Goal: Task Accomplishment & Management: Manage account settings

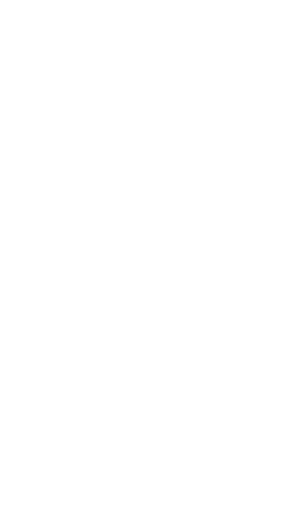
click at [157, 0] on html at bounding box center [152, 0] width 304 height 0
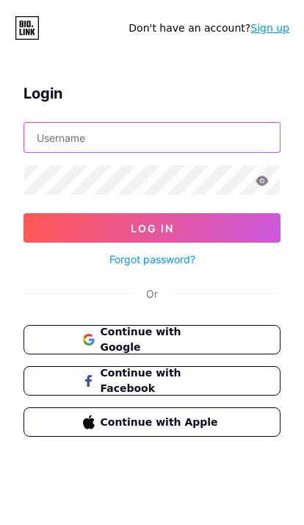
click at [212, 136] on input "text" at bounding box center [152, 137] width 256 height 29
type input "tatiiguezz"
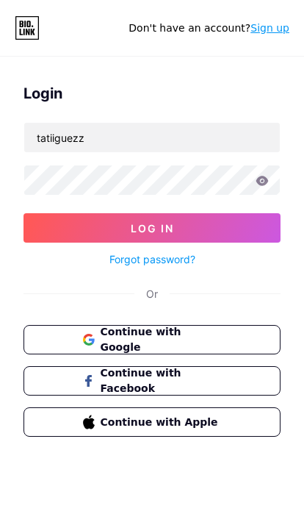
click at [256, 237] on button "Log In" at bounding box center [152, 227] width 257 height 29
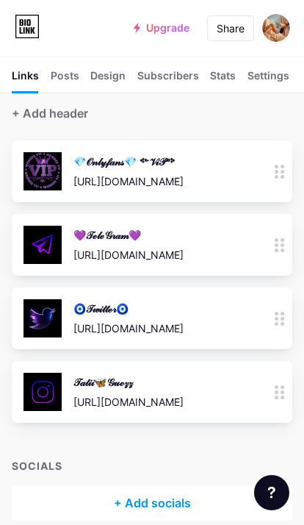
scroll to position [70, 0]
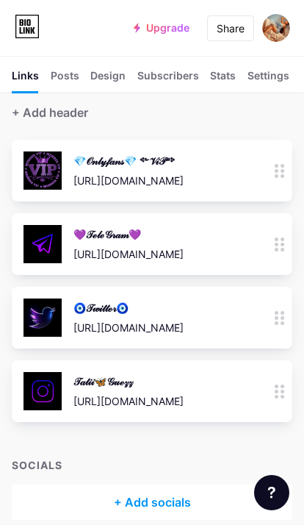
click at [281, 386] on circle at bounding box center [283, 386] width 4 height 4
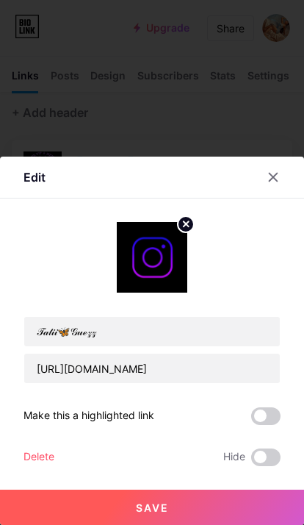
click at [283, 190] on div at bounding box center [282, 177] width 44 height 26
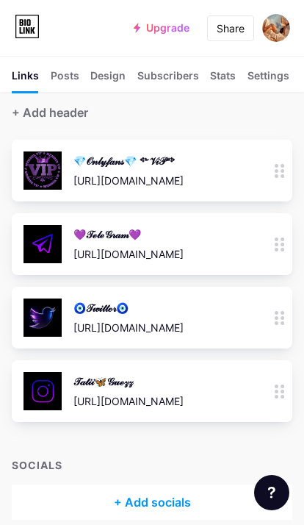
click at [184, 397] on div "[URL][DOMAIN_NAME]" at bounding box center [128, 400] width 110 height 15
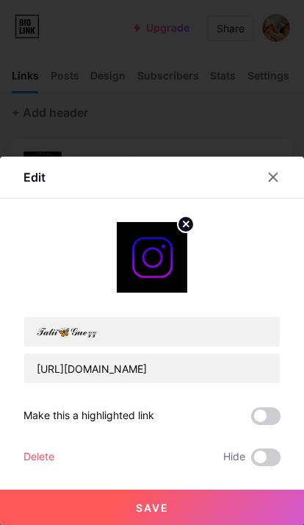
click at [38, 466] on div "Delete" at bounding box center [39, 457] width 31 height 18
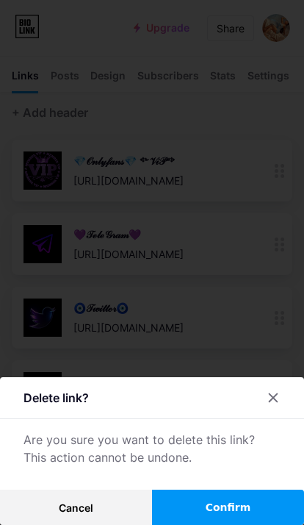
click at [201, 524] on button "Confirm" at bounding box center [228, 506] width 152 height 35
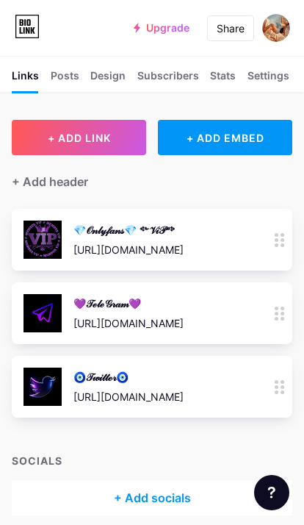
click at [287, 384] on div at bounding box center [279, 387] width 25 height 62
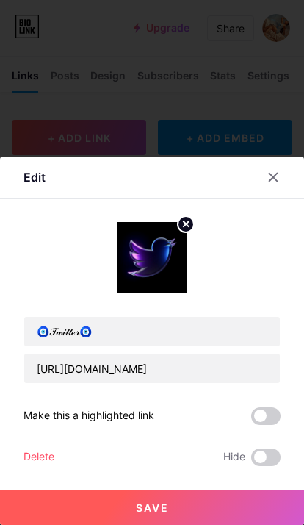
click at [130, 466] on div "Delete Hide" at bounding box center [152, 457] width 257 height 18
click at [35, 466] on div "Delete" at bounding box center [39, 457] width 31 height 18
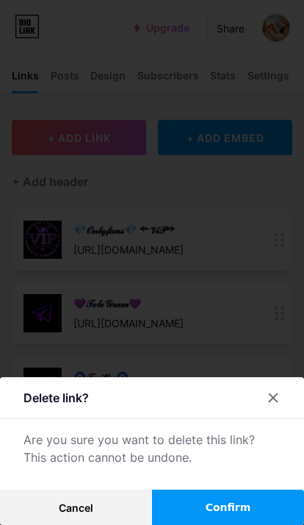
click at [207, 524] on button "Confirm" at bounding box center [228, 506] width 152 height 35
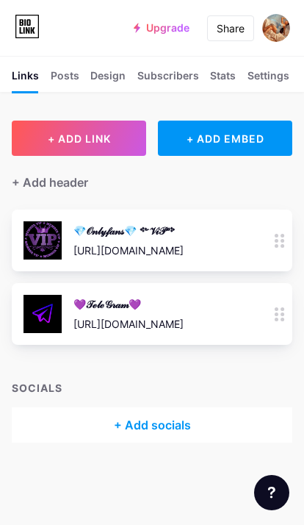
click at [129, 299] on div "💜𝒯ℯ𝓁ℯ𝒢𝓇𝒶𝓂💜" at bounding box center [128, 303] width 110 height 15
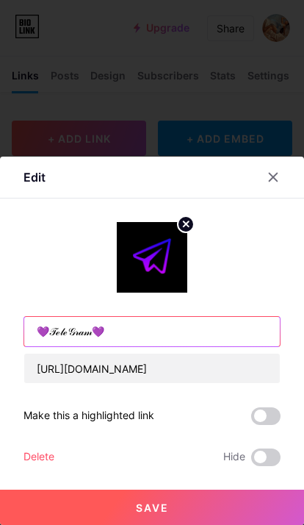
click at [158, 332] on input "💜𝒯ℯ𝓁ℯ𝒢𝓇𝒶𝓂💜" at bounding box center [152, 331] width 256 height 29
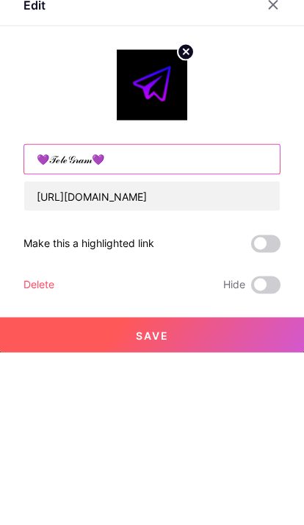
type input "💜𝒯ℯ𝓁ℯ𝒢𝓇𝒶𝓂"
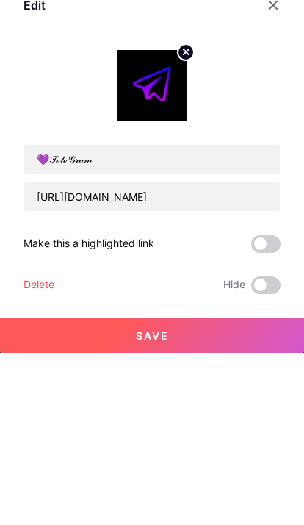
click at [276, 171] on icon at bounding box center [273, 177] width 12 height 12
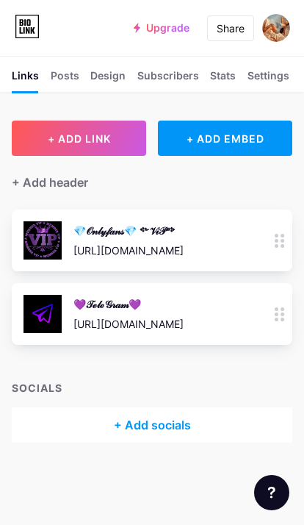
click at [184, 296] on div "💜𝒯ℯ𝓁ℯ𝒢𝓇𝒶𝓂💜" at bounding box center [128, 303] width 110 height 15
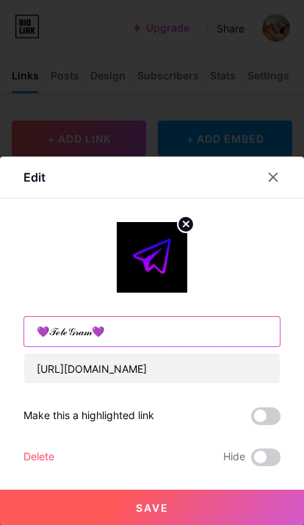
click at [99, 337] on input "💜𝒯ℯ𝓁ℯ𝒢𝓇𝒶𝓂💜" at bounding box center [152, 331] width 256 height 29
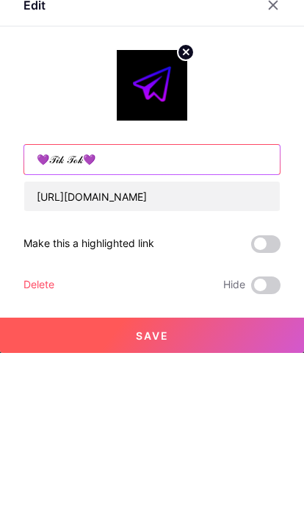
type input "💜𝒯𝒾𝓀 𝒯ℴ𝓀💜"
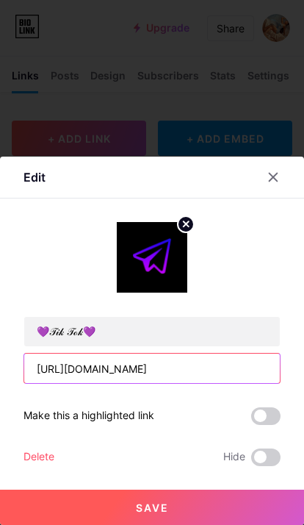
click at [246, 362] on input "[URL][DOMAIN_NAME]" at bounding box center [152, 367] width 256 height 29
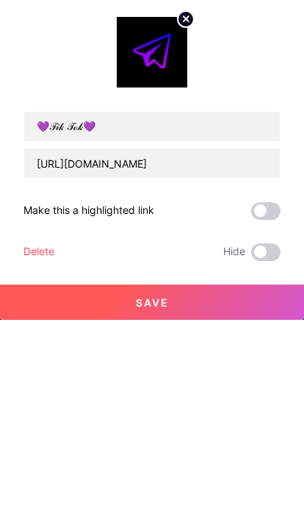
click at [121, 407] on div "Make this a highlighted link" at bounding box center [89, 416] width 131 height 18
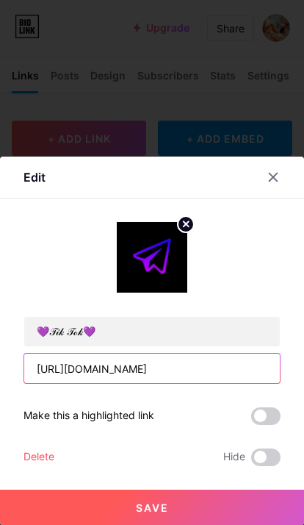
click at [215, 371] on input "[URL][DOMAIN_NAME]" at bounding box center [152, 367] width 256 height 29
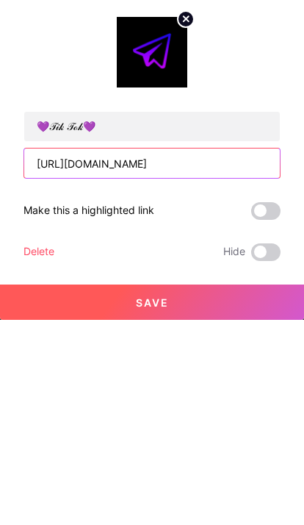
click at [58, 353] on input "[URL][DOMAIN_NAME]" at bounding box center [152, 367] width 256 height 29
click at [67, 353] on input "[URL][DOMAIN_NAME]" at bounding box center [152, 367] width 256 height 29
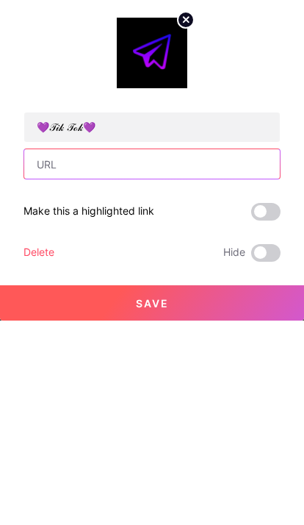
click at [131, 353] on input "text" at bounding box center [152, 367] width 256 height 29
paste input "[URL][DOMAIN_NAME][DOMAIN_NAME]"
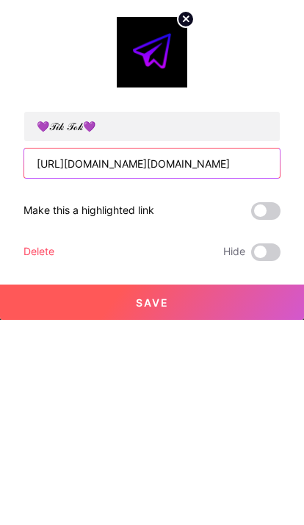
type input "[URL][DOMAIN_NAME][DOMAIN_NAME]"
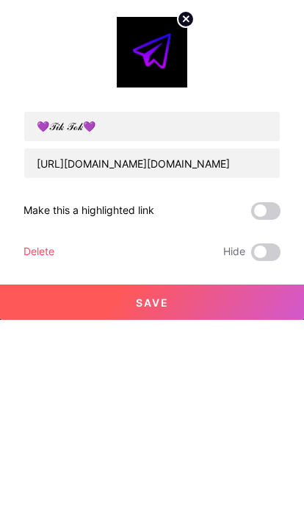
click at [148, 222] on img at bounding box center [152, 257] width 71 height 71
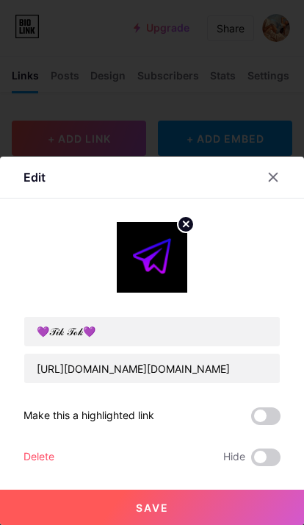
click at [159, 264] on img at bounding box center [152, 257] width 71 height 71
click at [189, 232] on circle at bounding box center [186, 224] width 16 height 16
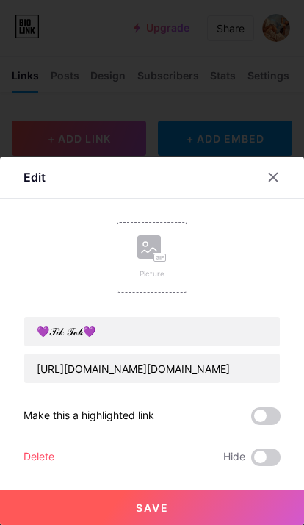
click at [160, 263] on div "Picture" at bounding box center [151, 257] width 29 height 44
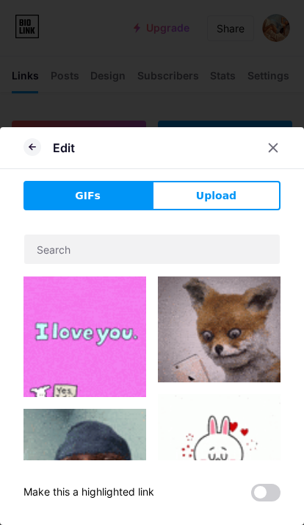
click at [240, 193] on button "Upload" at bounding box center [216, 195] width 129 height 29
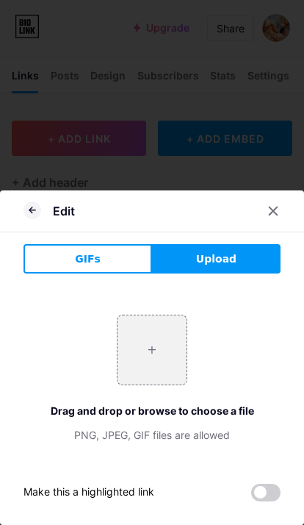
click at [161, 351] on input "file" at bounding box center [152, 349] width 69 height 69
type input "C:\fakepath\IMG_4874.jpeg"
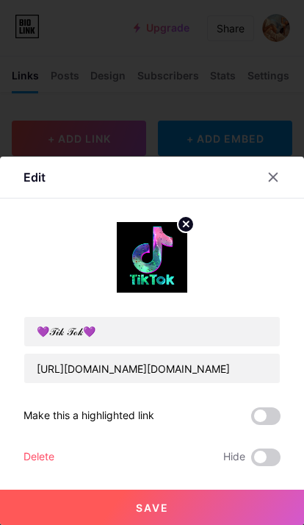
click at [184, 512] on button "Save" at bounding box center [152, 506] width 304 height 35
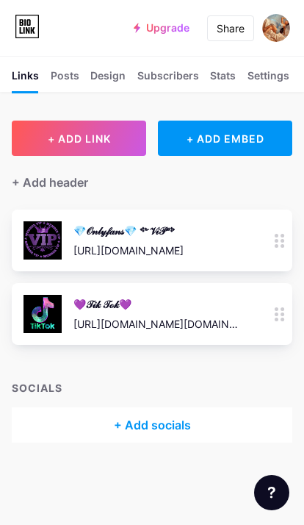
click at [26, 173] on div "+ Add header" at bounding box center [50, 182] width 76 height 18
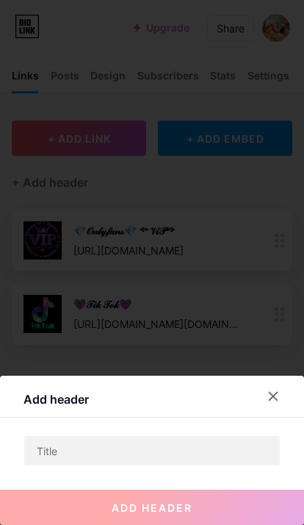
click at [273, 395] on icon at bounding box center [274, 396] width 8 height 8
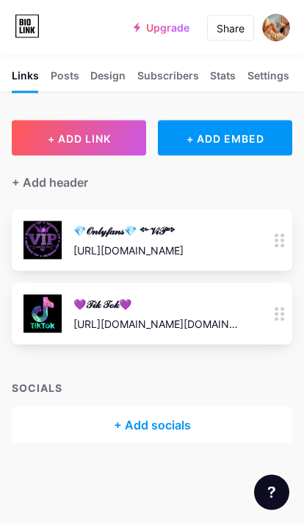
scroll to position [0, 0]
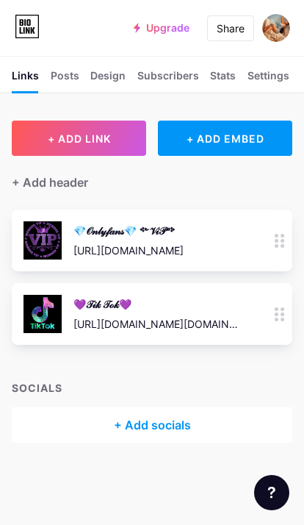
click at [105, 143] on span "+ ADD LINK" at bounding box center [79, 138] width 63 height 12
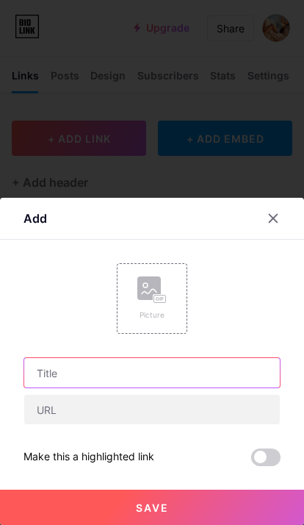
click at [136, 371] on input "text" at bounding box center [152, 372] width 256 height 29
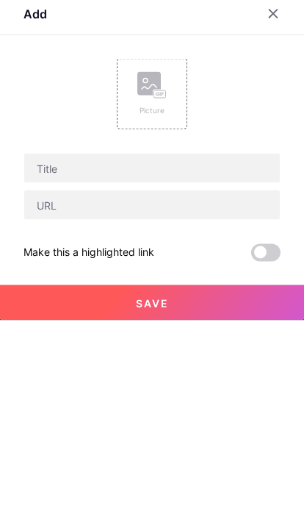
click at [156, 295] on rect at bounding box center [160, 298] width 12 height 7
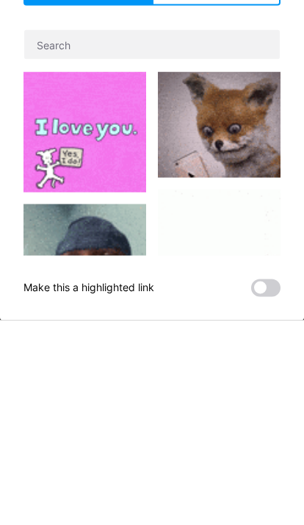
scroll to position [60, 0]
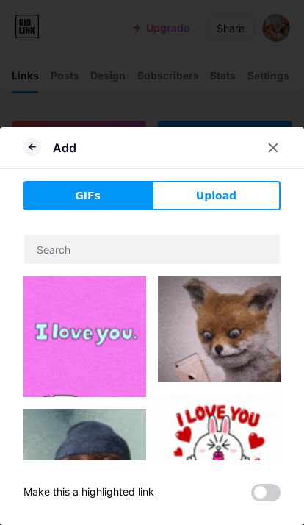
click at [218, 197] on span "Upload" at bounding box center [216, 195] width 40 height 15
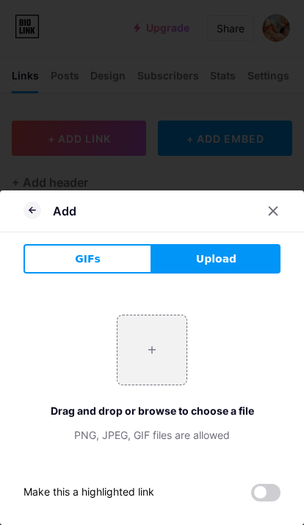
click at [154, 349] on input "file" at bounding box center [152, 349] width 69 height 69
type input "C:\fakepath\IMG_4875.jpeg"
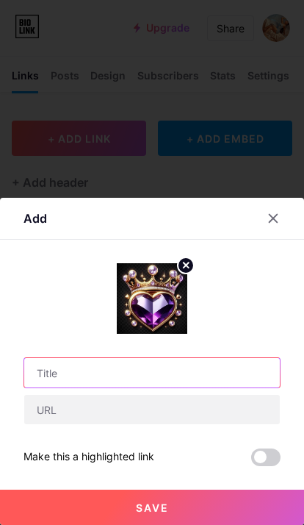
click at [140, 377] on input "text" at bounding box center [152, 372] width 256 height 29
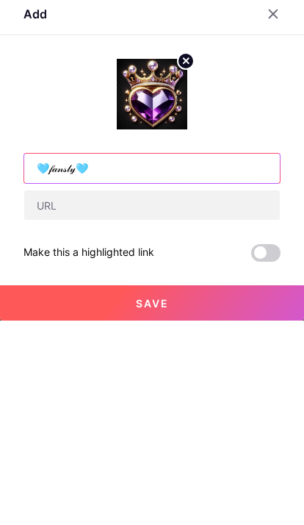
type input "🩵𝒻𝒶𝓃𝓈𝓁𝓎🩵"
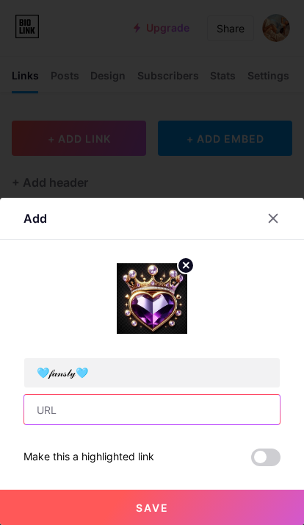
click at [192, 401] on input "text" at bounding box center [152, 409] width 256 height 29
click at [123, 421] on input "text" at bounding box center [152, 409] width 256 height 29
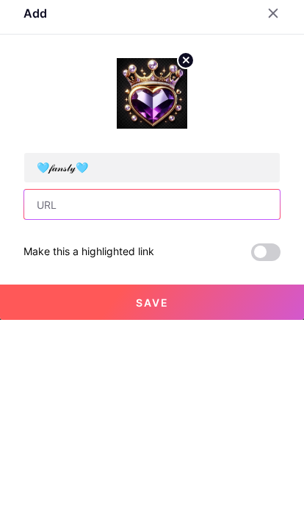
click at [85, 395] on input "text" at bounding box center [152, 409] width 256 height 29
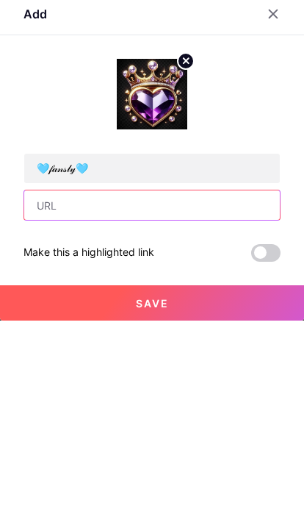
paste input "[URL][DOMAIN_NAME]"
type input "[URL][DOMAIN_NAME]"
click at [216, 489] on button "Save" at bounding box center [152, 506] width 304 height 35
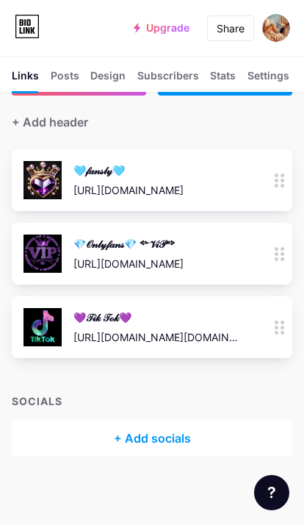
scroll to position [61, 0]
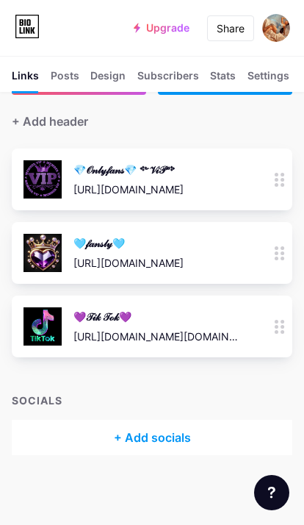
click at [184, 174] on div "💎𝒪𝓃𝓁𝓎𝒻𝒶𝓃𝓈💎 ༻𝒱𝒾𝒫༺" at bounding box center [128, 169] width 110 height 15
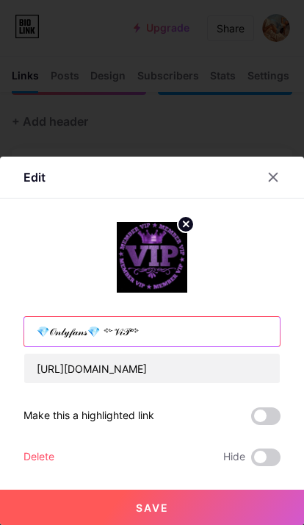
click at [179, 322] on input "💎𝒪𝓃𝓁𝓎𝒻𝒶𝓃𝓈💎 ༻𝒱𝒾𝒫༺" at bounding box center [152, 331] width 256 height 29
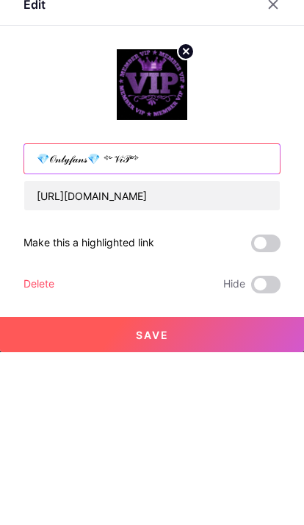
click at [224, 317] on input "💎𝒪𝓃𝓁𝓎𝒻𝒶𝓃𝓈💎 ༻𝒱𝒾𝒫༺" at bounding box center [152, 331] width 256 height 29
type input "💎𝒪𝓃𝓁𝓎𝒻𝒶𝓃𝓈💎"
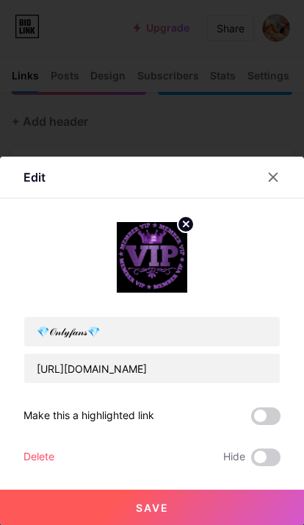
click at [272, 409] on span at bounding box center [265, 416] width 29 height 18
click at [251, 420] on input "checkbox" at bounding box center [251, 420] width 0 height 0
click at [209, 511] on button "Save" at bounding box center [152, 506] width 304 height 35
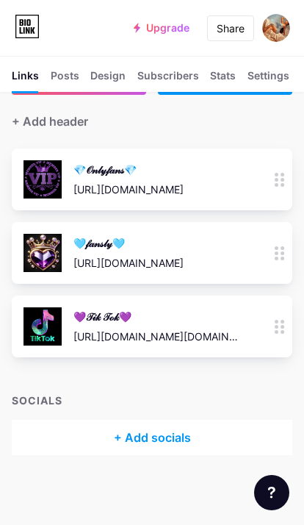
click at [278, 256] on icon at bounding box center [280, 253] width 10 height 14
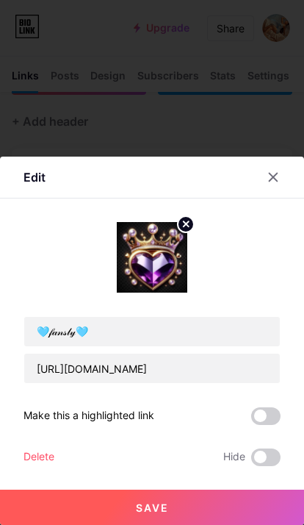
click at [264, 419] on span at bounding box center [265, 416] width 29 height 18
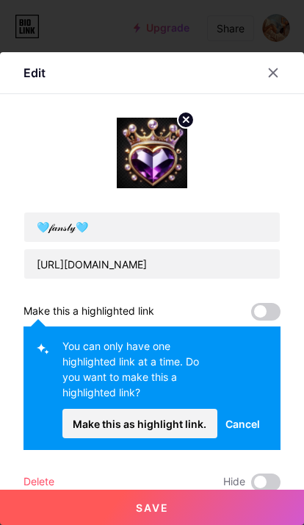
click at [265, 303] on span at bounding box center [265, 312] width 29 height 18
click at [267, 60] on div at bounding box center [273, 73] width 26 height 26
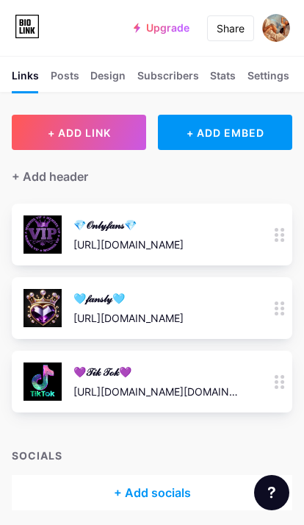
scroll to position [5, 0]
click at [107, 130] on span "+ ADD LINK" at bounding box center [79, 133] width 63 height 12
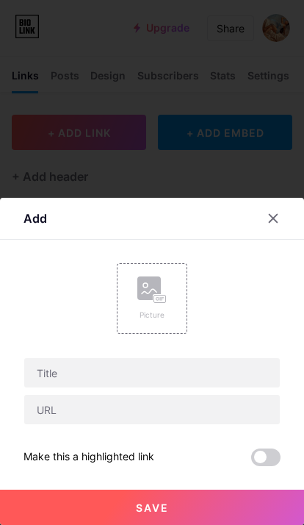
click at [159, 298] on icon at bounding box center [158, 299] width 4 height 4
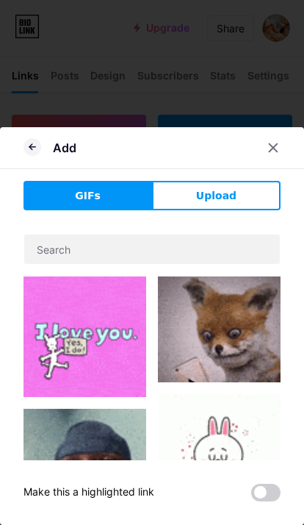
click at [229, 203] on span "Upload" at bounding box center [216, 195] width 40 height 15
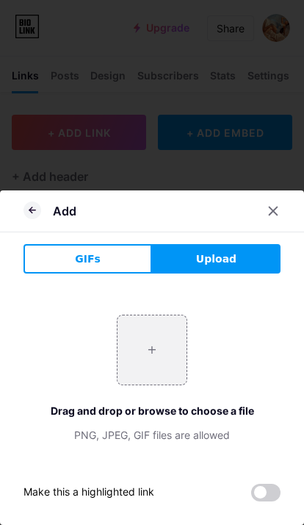
click at [162, 351] on input "file" at bounding box center [152, 349] width 69 height 69
type input "C:\fakepath\IMG_4877.jpeg"
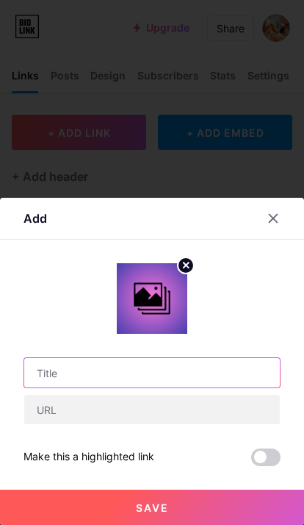
click at [217, 377] on input "text" at bounding box center [152, 372] width 256 height 29
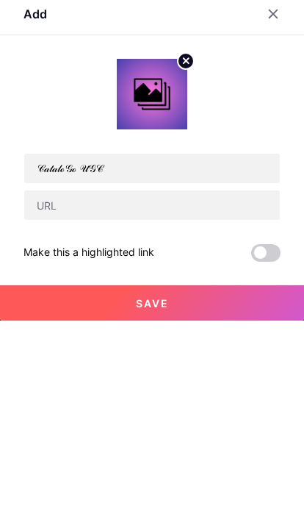
scroll to position [61, 0]
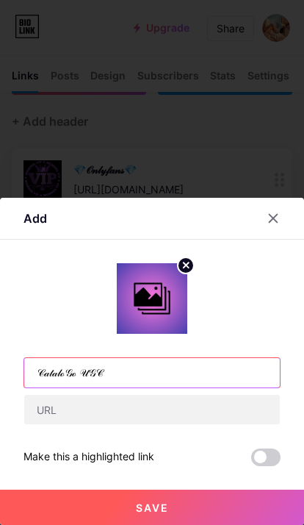
click at [201, 381] on input "𝒞𝒶𝓉𝒶𝓁ℴ𝒢ℴ 𝒰𝒢𝒞" at bounding box center [152, 372] width 256 height 29
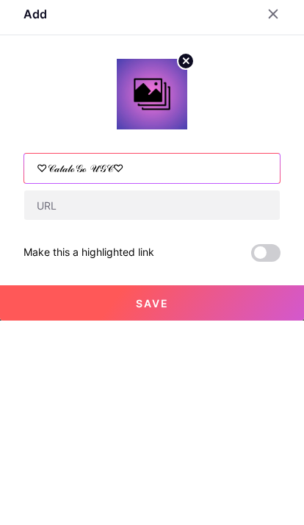
type input "♡𝒞𝒶𝓉𝒶𝓁ℴ𝒢ℴ 𝒰𝒢𝒞♡"
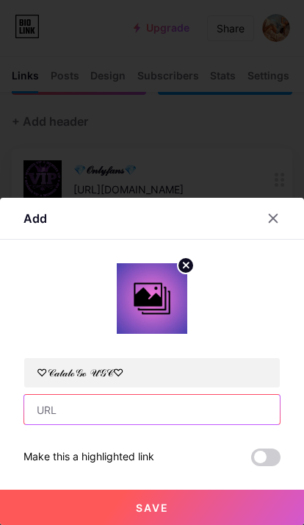
click at [235, 414] on input "text" at bounding box center [152, 409] width 256 height 29
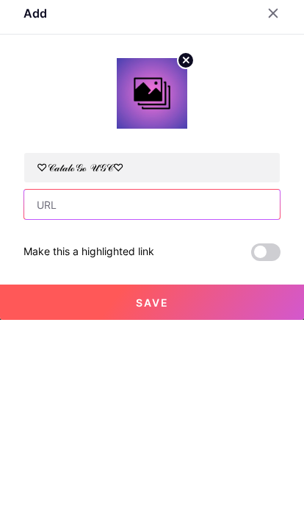
scroll to position [62, 0]
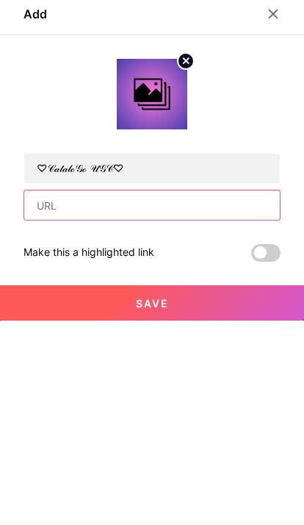
click at [111, 395] on input "text" at bounding box center [152, 409] width 256 height 29
paste input "[URL][DOMAIN_NAME]"
type input "[URL][DOMAIN_NAME]"
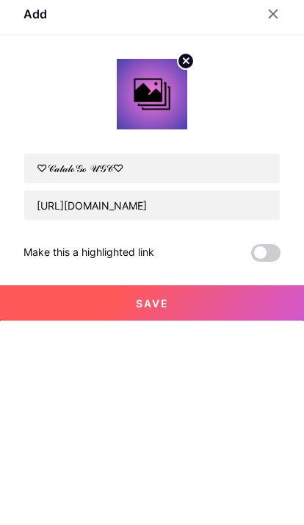
click at [175, 489] on button "Save" at bounding box center [152, 506] width 304 height 35
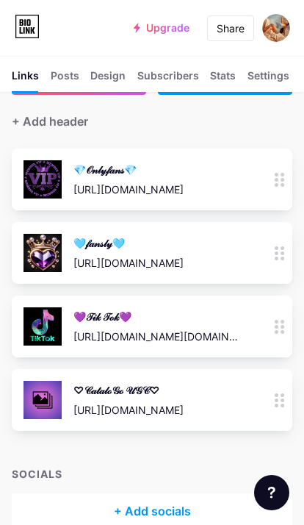
click at [282, 400] on circle at bounding box center [283, 400] width 4 height 4
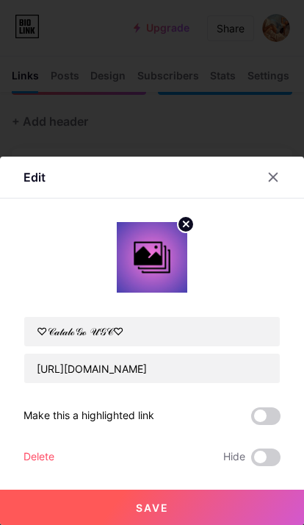
click at [186, 227] on circle at bounding box center [186, 224] width 16 height 16
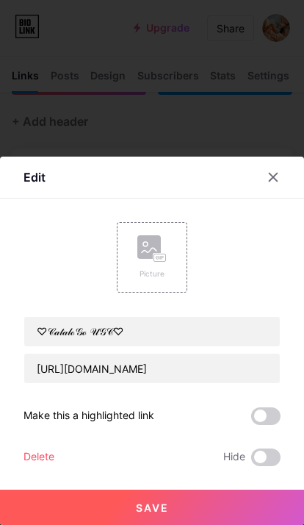
click at [164, 264] on div "Picture" at bounding box center [151, 257] width 29 height 44
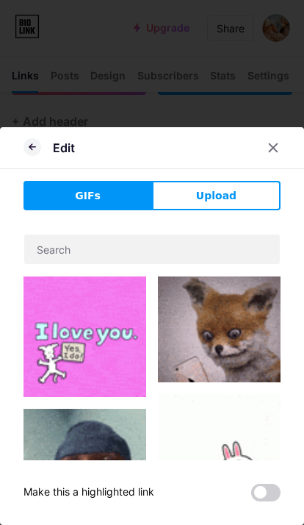
click at [229, 202] on span "Upload" at bounding box center [216, 195] width 40 height 15
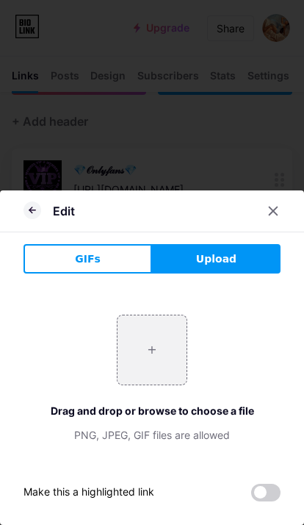
click at [164, 352] on input "file" at bounding box center [152, 349] width 69 height 69
type input "C:\fakepath\IMG_4878.jpeg"
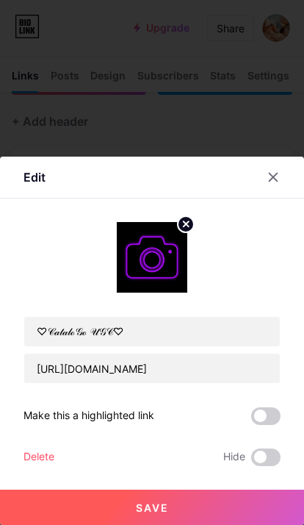
click at [165, 511] on span "Save" at bounding box center [152, 507] width 33 height 12
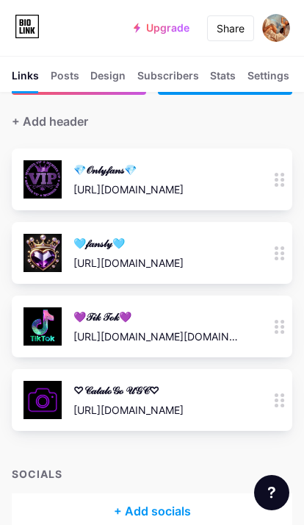
click at [278, 399] on circle at bounding box center [277, 400] width 4 height 4
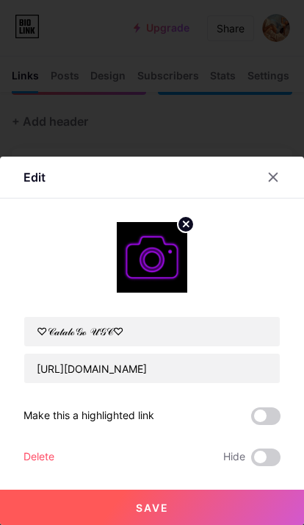
click at [190, 231] on circle at bounding box center [186, 224] width 16 height 16
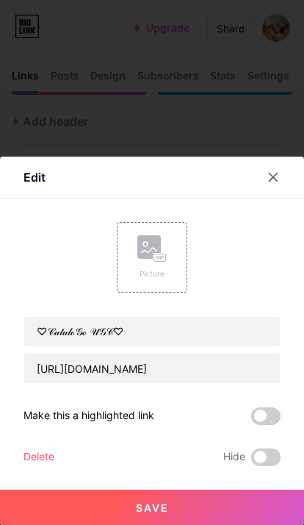
click at [152, 265] on div "Picture" at bounding box center [151, 257] width 29 height 44
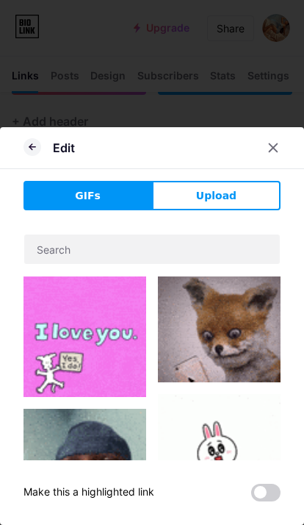
click at [225, 200] on span "Upload" at bounding box center [216, 195] width 40 height 15
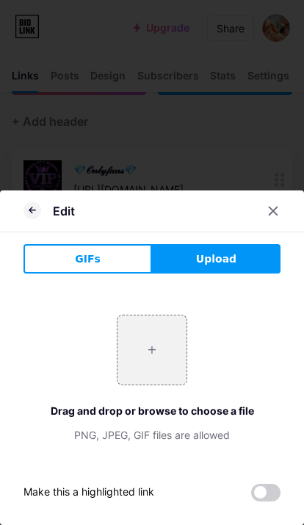
click at [173, 366] on input "file" at bounding box center [152, 349] width 69 height 69
type input "C:\fakepath\IMG_4879.jpeg"
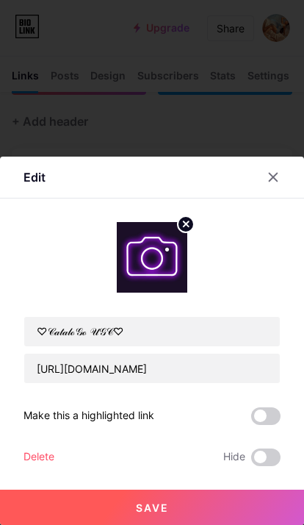
click at [164, 511] on span "Save" at bounding box center [152, 507] width 33 height 12
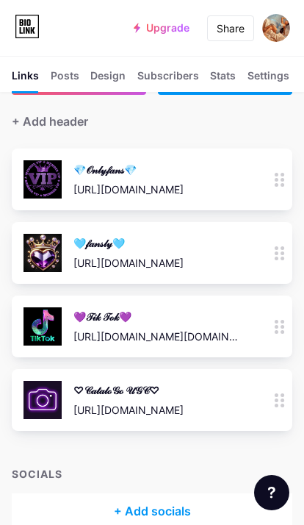
click at [228, 28] on div "Share" at bounding box center [231, 28] width 28 height 15
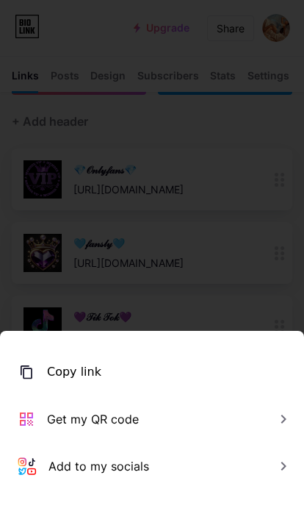
click at [129, 367] on div "Copy link" at bounding box center [152, 371] width 304 height 47
click at [209, 125] on div at bounding box center [152, 262] width 304 height 525
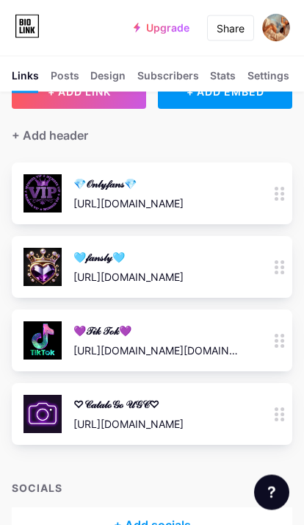
scroll to position [0, 0]
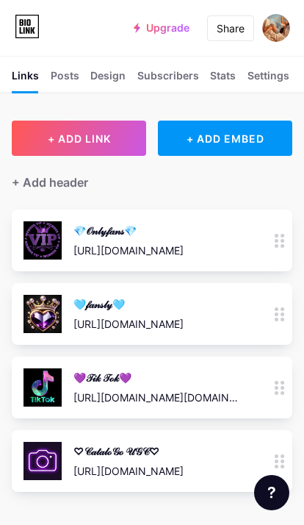
click at [261, 76] on div "Settings" at bounding box center [269, 80] width 42 height 24
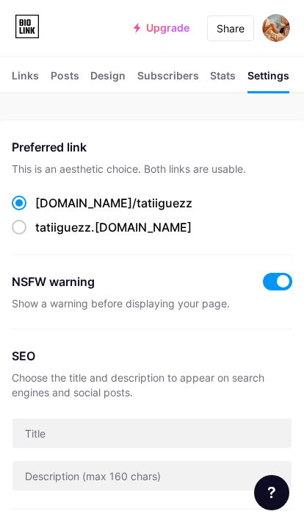
click at [24, 226] on span at bounding box center [19, 227] width 15 height 15
click at [35, 236] on input "tatiiguezz .[DOMAIN_NAME]" at bounding box center [40, 241] width 10 height 10
radio input "true"
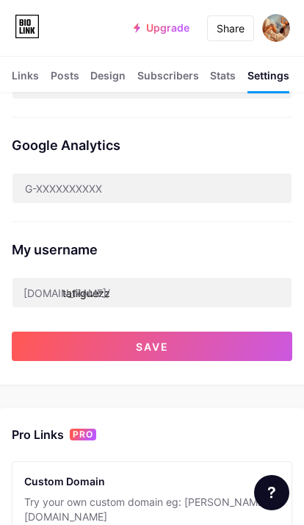
scroll to position [393, 0]
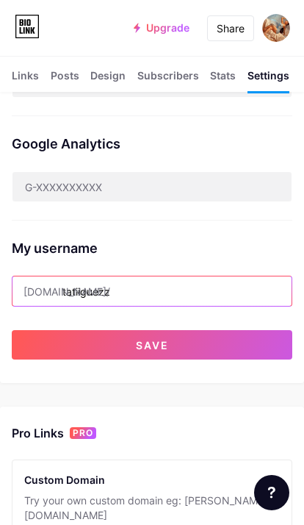
click at [85, 288] on input "tatiiguezz" at bounding box center [151, 290] width 279 height 29
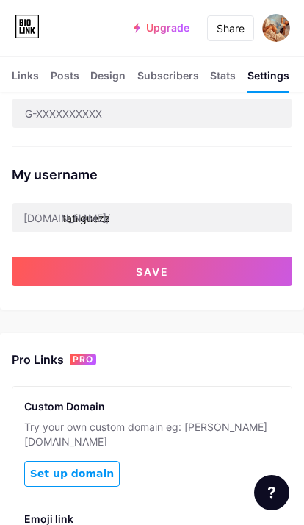
scroll to position [466, 0]
click at [192, 267] on button "Save" at bounding box center [152, 271] width 281 height 29
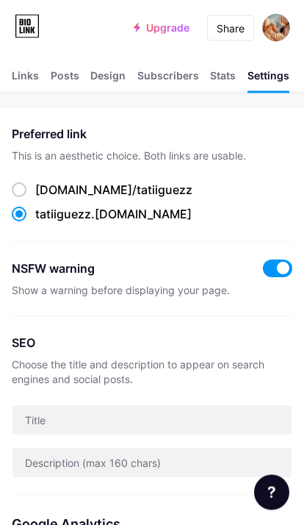
scroll to position [0, 0]
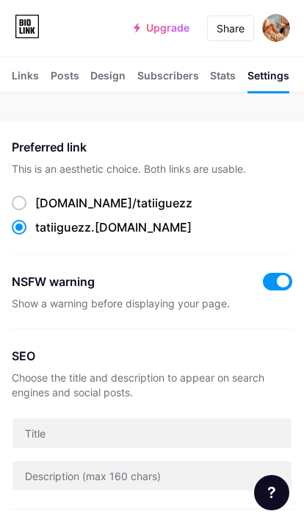
click at [26, 74] on div "Links" at bounding box center [25, 80] width 27 height 24
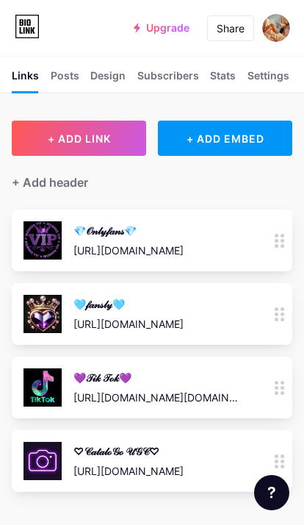
click at [240, 30] on div "Share" at bounding box center [231, 28] width 28 height 15
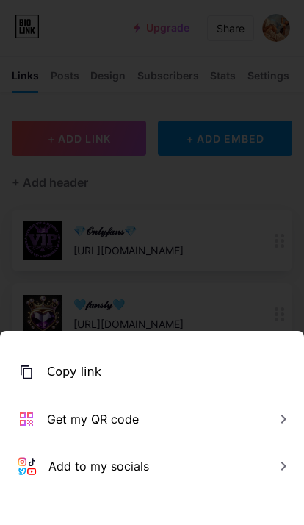
click at [129, 366] on div "Copy link" at bounding box center [152, 371] width 304 height 47
click at [96, 379] on div "Copied" at bounding box center [152, 371] width 304 height 47
click at [122, 370] on div "Copy link" at bounding box center [152, 371] width 304 height 47
click at [24, 359] on div "Copy link" at bounding box center [152, 371] width 304 height 47
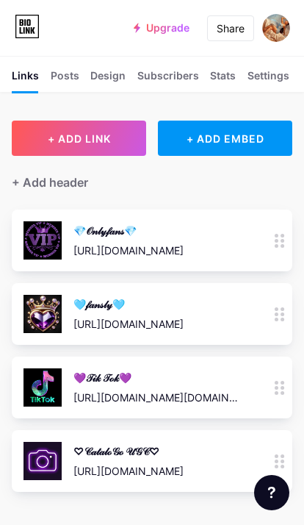
click at [240, 23] on div "Share" at bounding box center [231, 28] width 28 height 15
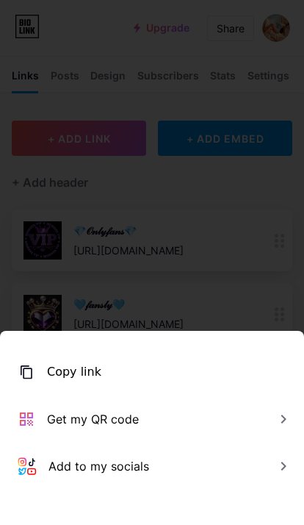
click at [146, 367] on div "Copy link" at bounding box center [152, 371] width 304 height 47
click at [104, 380] on div "Copied" at bounding box center [152, 371] width 304 height 47
